Goal: Information Seeking & Learning: Learn about a topic

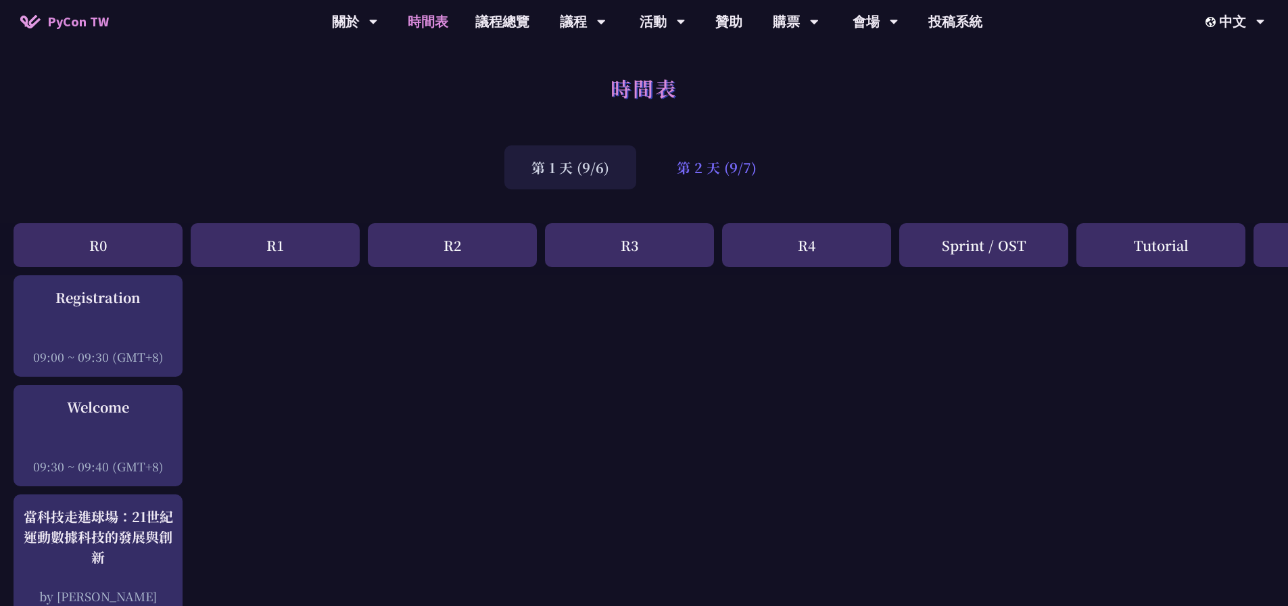
click at [722, 170] on div "第 2 天 (9/7)" at bounding box center [717, 167] width 134 height 44
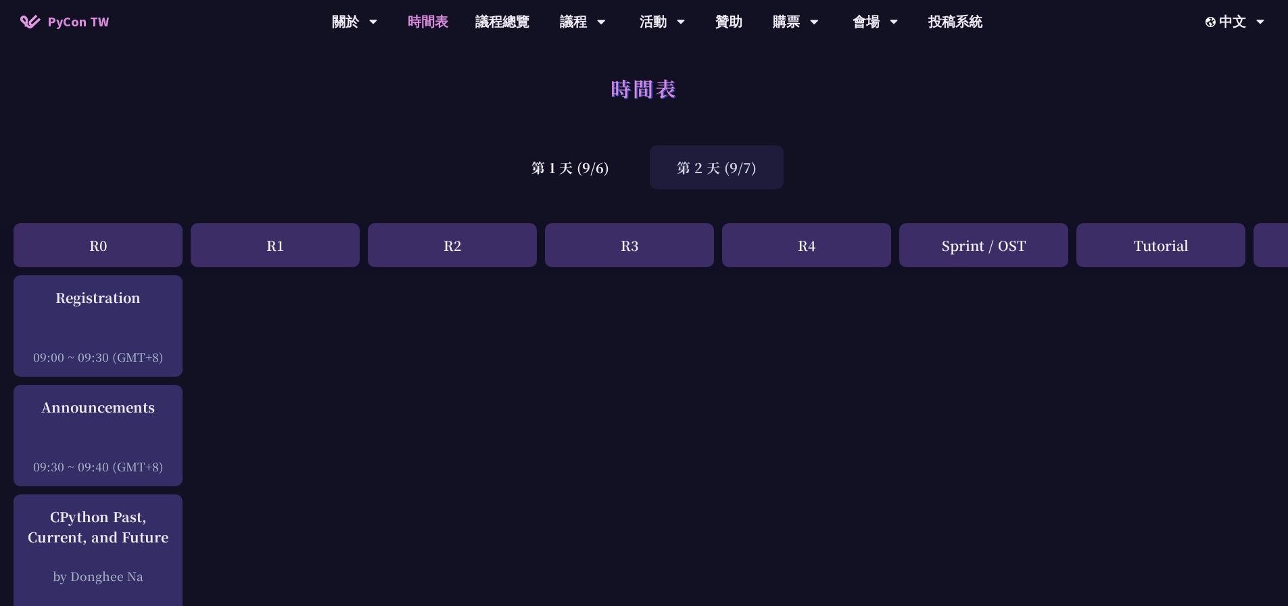
drag, startPoint x: 953, startPoint y: 460, endPoint x: 932, endPoint y: 216, distance: 245.6
click at [555, 163] on div "第 1 天 (9/6)" at bounding box center [570, 167] width 132 height 44
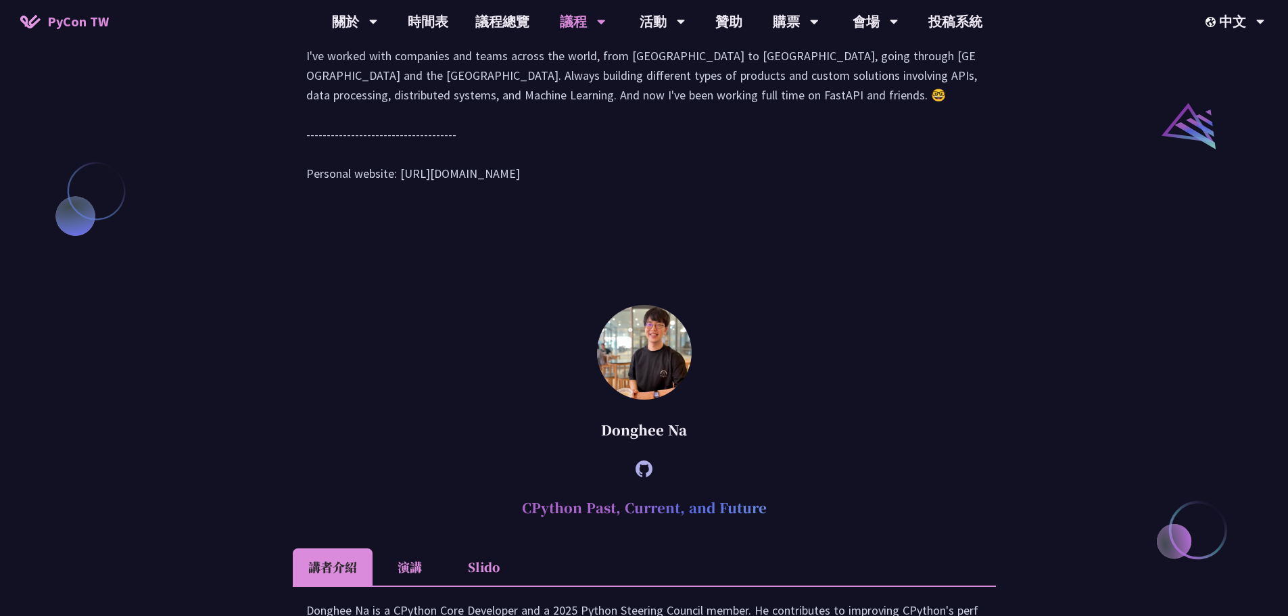
scroll to position [1488, 0]
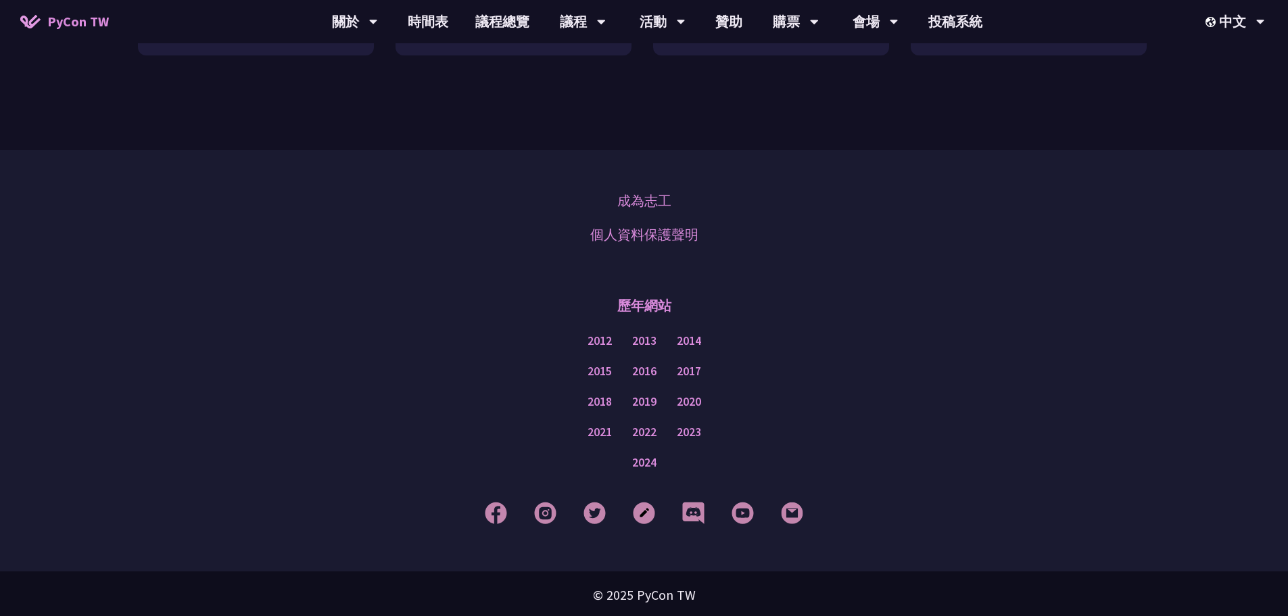
scroll to position [1347, 0]
